Goal: Contribute content: Add original content to the website for others to see

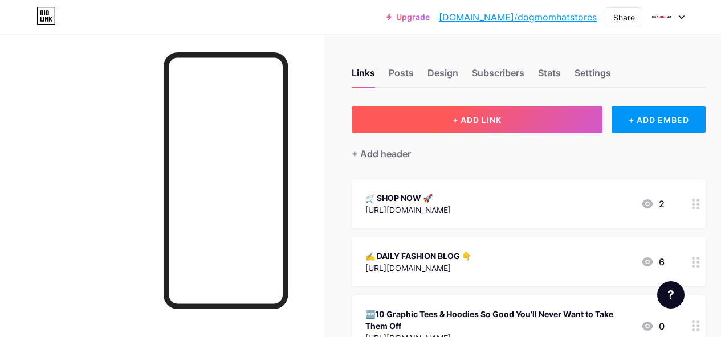
click at [447, 128] on button "+ ADD LINK" at bounding box center [476, 119] width 251 height 27
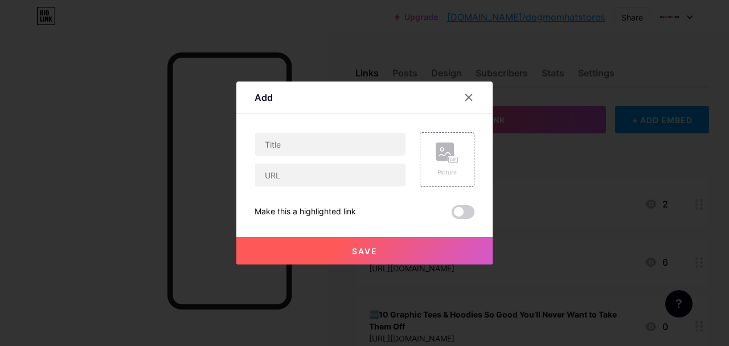
click at [345, 124] on div "Content YouTube Play YouTube video without leaving your page. ADD Vimeo Play Vi…" at bounding box center [365, 166] width 220 height 105
click at [340, 135] on div "Content YouTube Play YouTube video without leaving your page. ADD Vimeo Play Vi…" at bounding box center [365, 166] width 220 height 105
click at [339, 144] on input "text" at bounding box center [330, 144] width 150 height 23
paste input "[Youtube] "Legend Never Die" [PERSON_NAME] Tribute Tees & Sweatshirts to Keep H…"
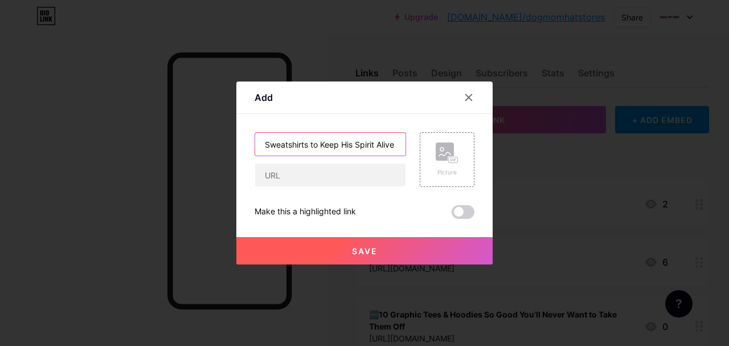
type input "[Youtube] "Legend Never Die" [PERSON_NAME] Tribute Tees & Sweatshirts to Keep H…"
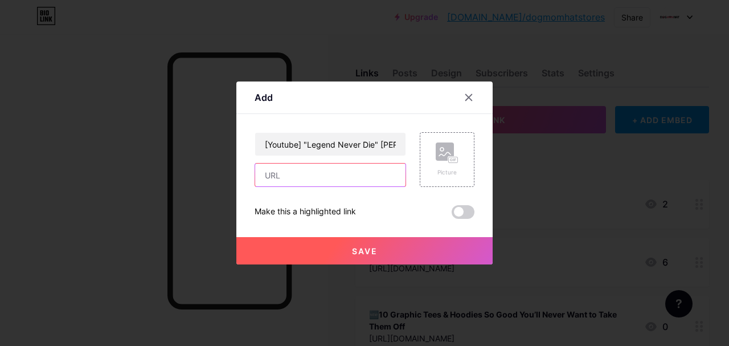
click at [350, 178] on input "text" at bounding box center [330, 174] width 150 height 23
paste input "[URL][DOMAIN_NAME]"
type input "[URL][DOMAIN_NAME]"
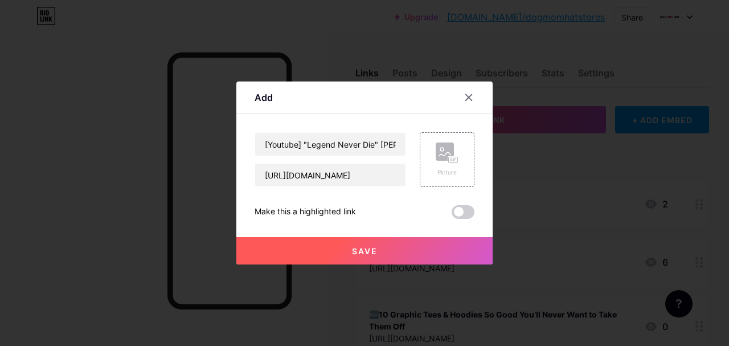
click at [334, 252] on button "Save" at bounding box center [364, 250] width 256 height 27
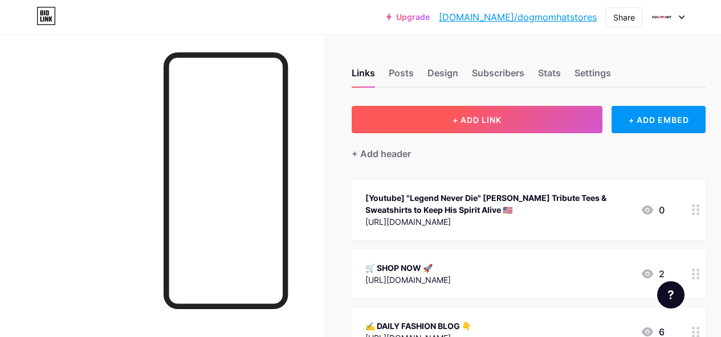
click at [469, 121] on span "+ ADD LINK" at bounding box center [476, 120] width 49 height 10
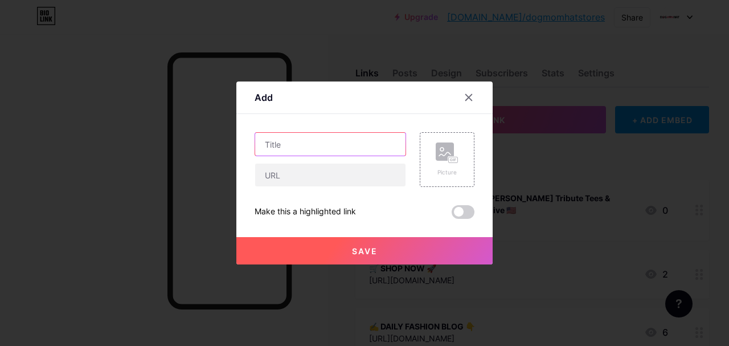
click at [332, 133] on input "text" at bounding box center [330, 144] width 150 height 23
paste input ""Legend Never Die" [PERSON_NAME] Tribute Tees & Sweatshirts to Keep His Spirit …"
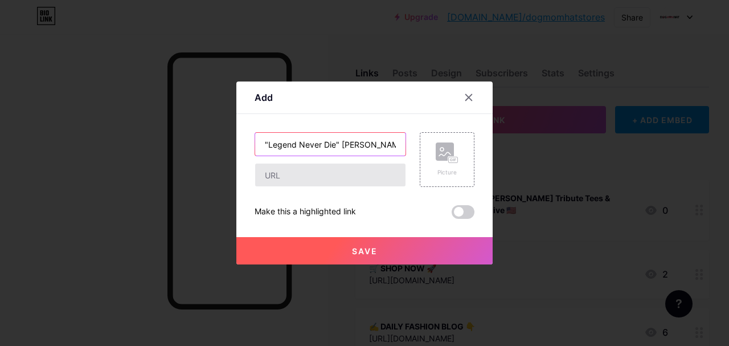
scroll to position [0, 189]
type input ""Legend Never Die" [PERSON_NAME] Tribute Tees & Sweatshirts to Keep His Spirit …"
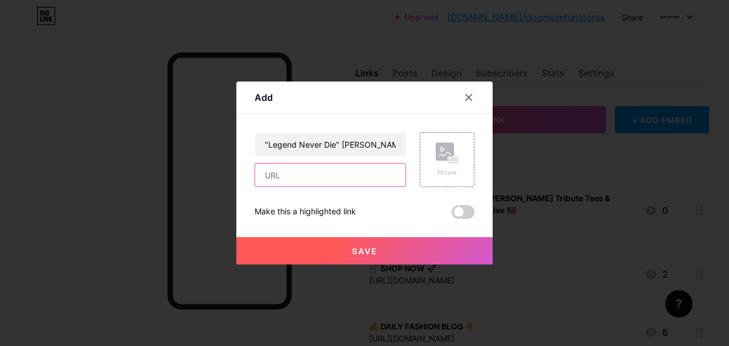
click at [361, 181] on input "text" at bounding box center [330, 174] width 150 height 23
paste input "[URL][DOMAIN_NAME][PERSON_NAME]"
type input "[URL][DOMAIN_NAME][PERSON_NAME]"
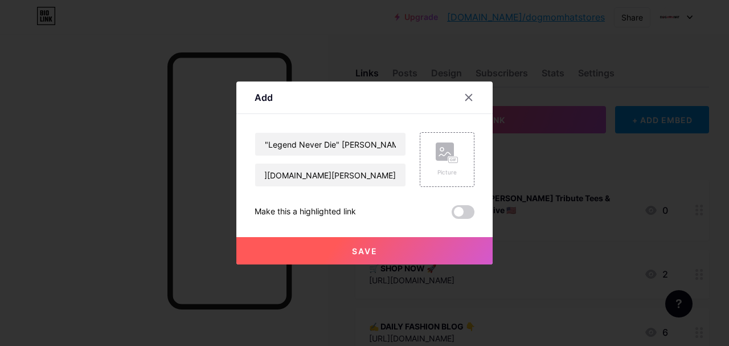
click at [359, 254] on span "Save" at bounding box center [365, 251] width 26 height 10
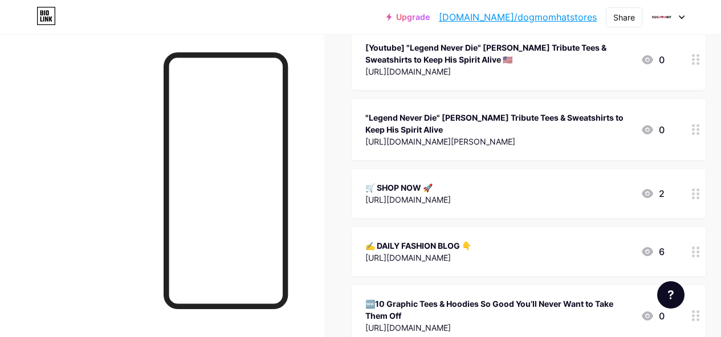
scroll to position [114, 0]
